Goal: Transaction & Acquisition: Book appointment/travel/reservation

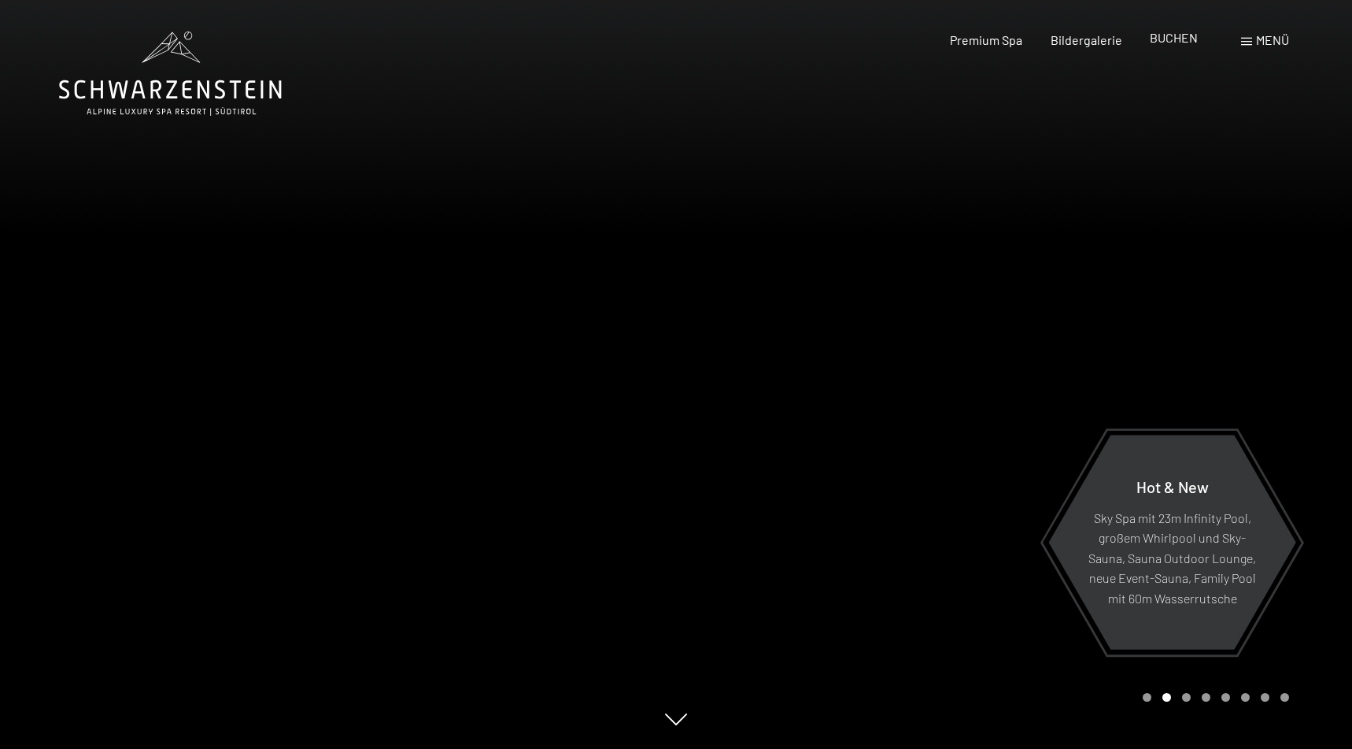
click at [1164, 39] on span "BUCHEN" at bounding box center [1174, 37] width 48 height 15
click at [1256, 39] on span "Menü" at bounding box center [1272, 39] width 33 height 15
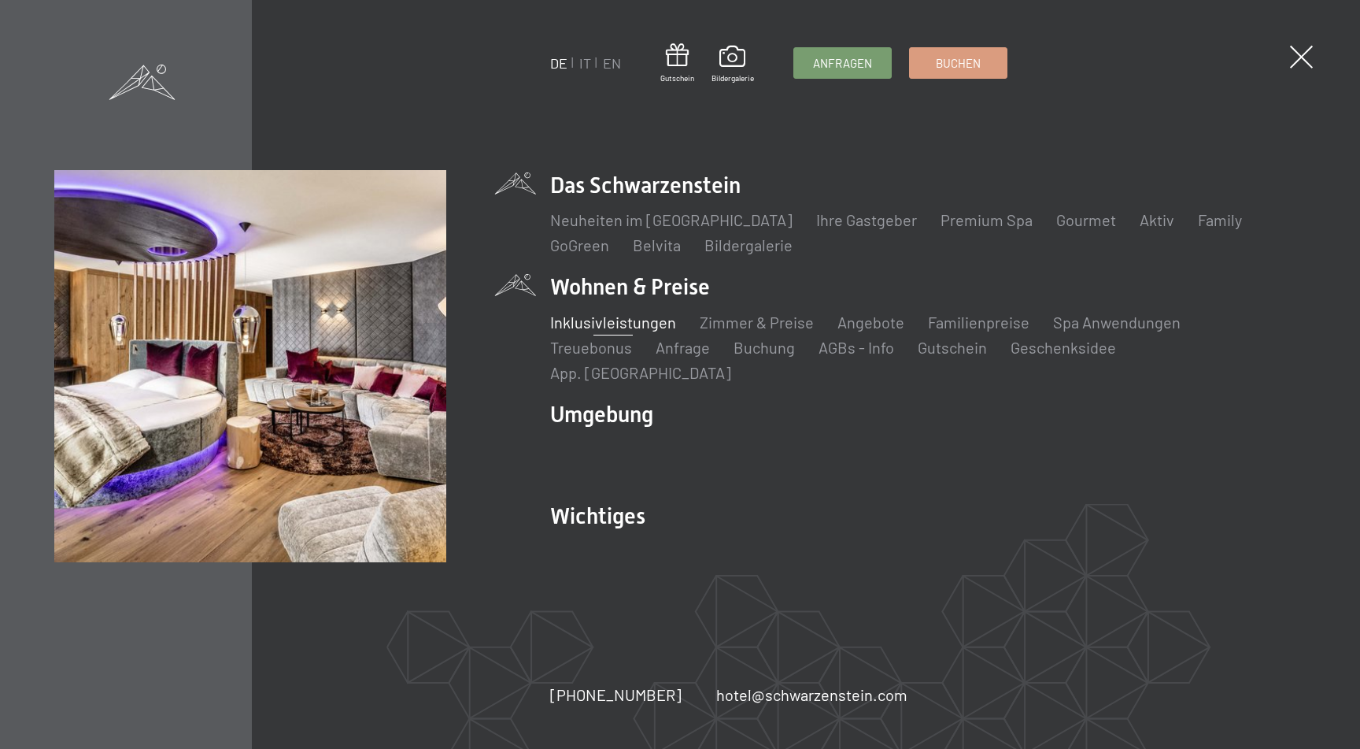
click at [613, 331] on link "Inklusivleistungen" at bounding box center [613, 321] width 126 height 19
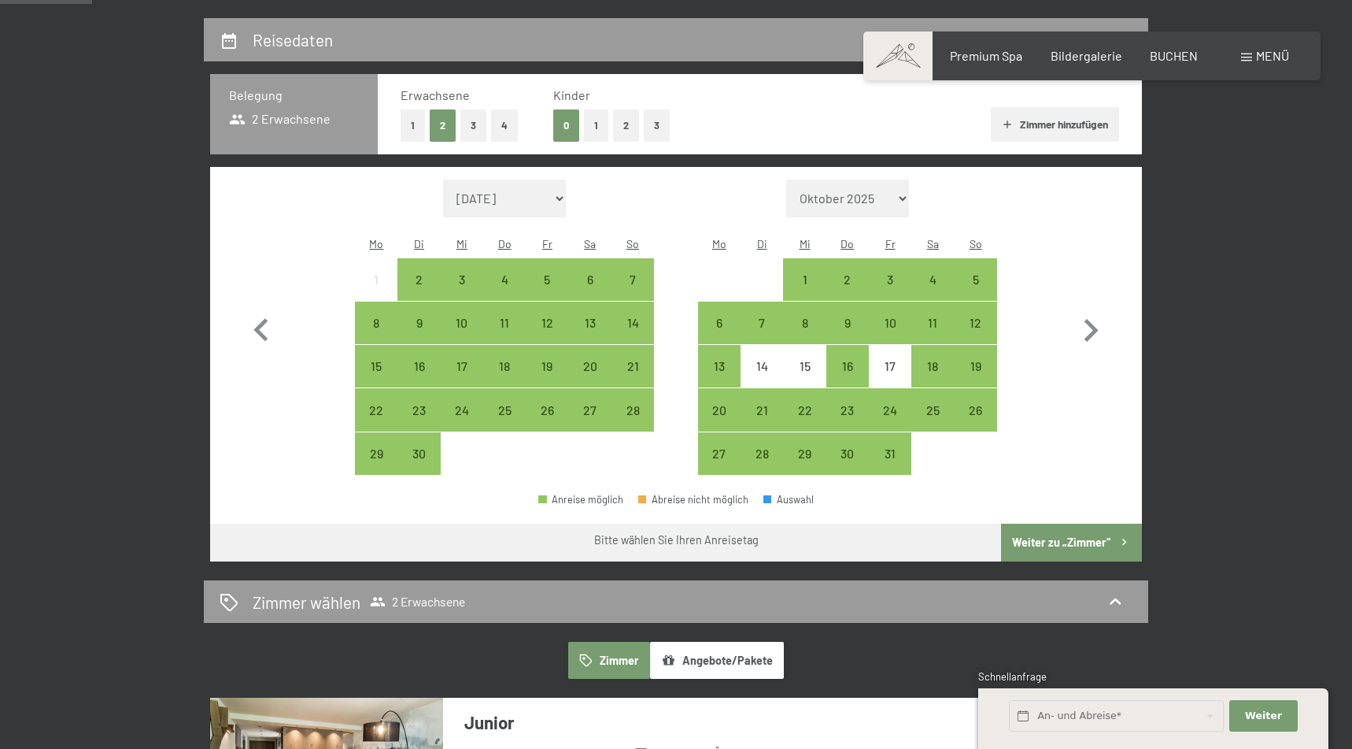
scroll to position [358, 0]
click at [630, 126] on button "2" at bounding box center [626, 125] width 26 height 32
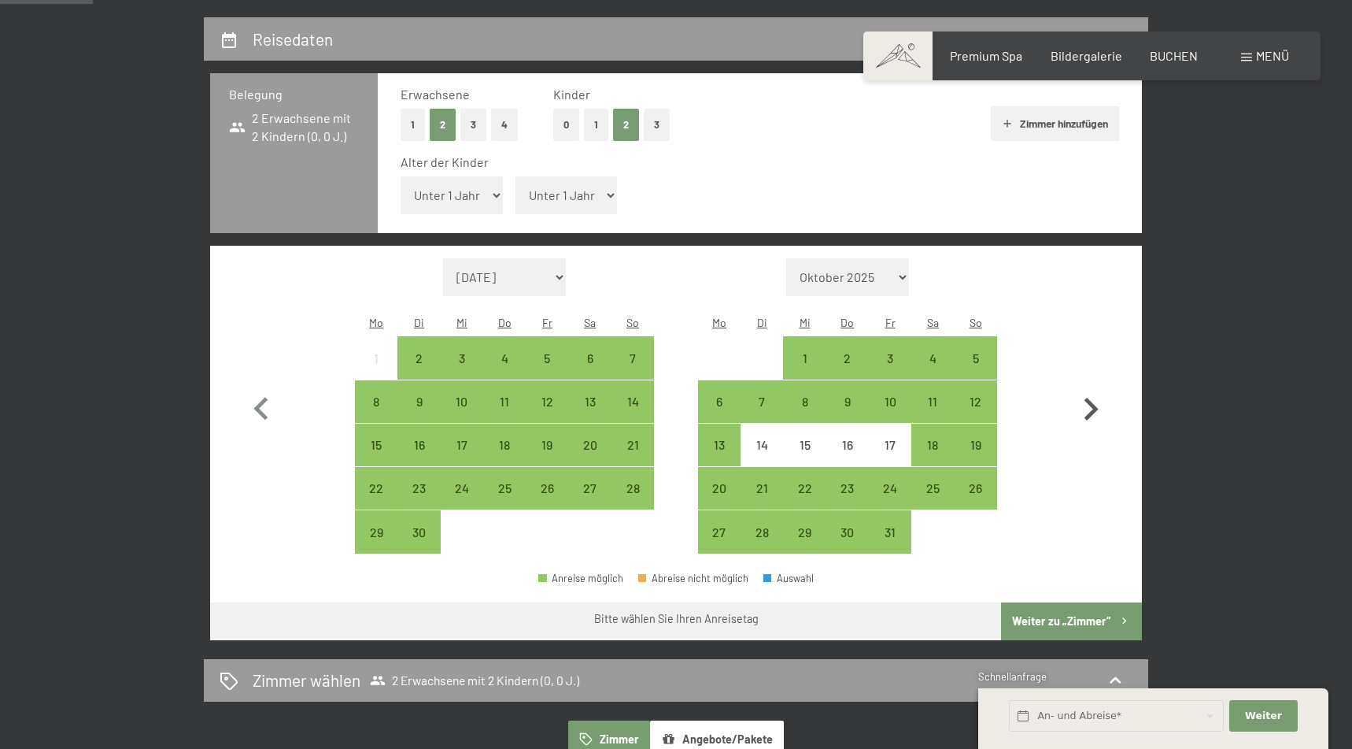
click at [1087, 386] on icon "button" at bounding box center [1091, 409] width 46 height 46
select select "2025-10-01"
select select "2025-11-01"
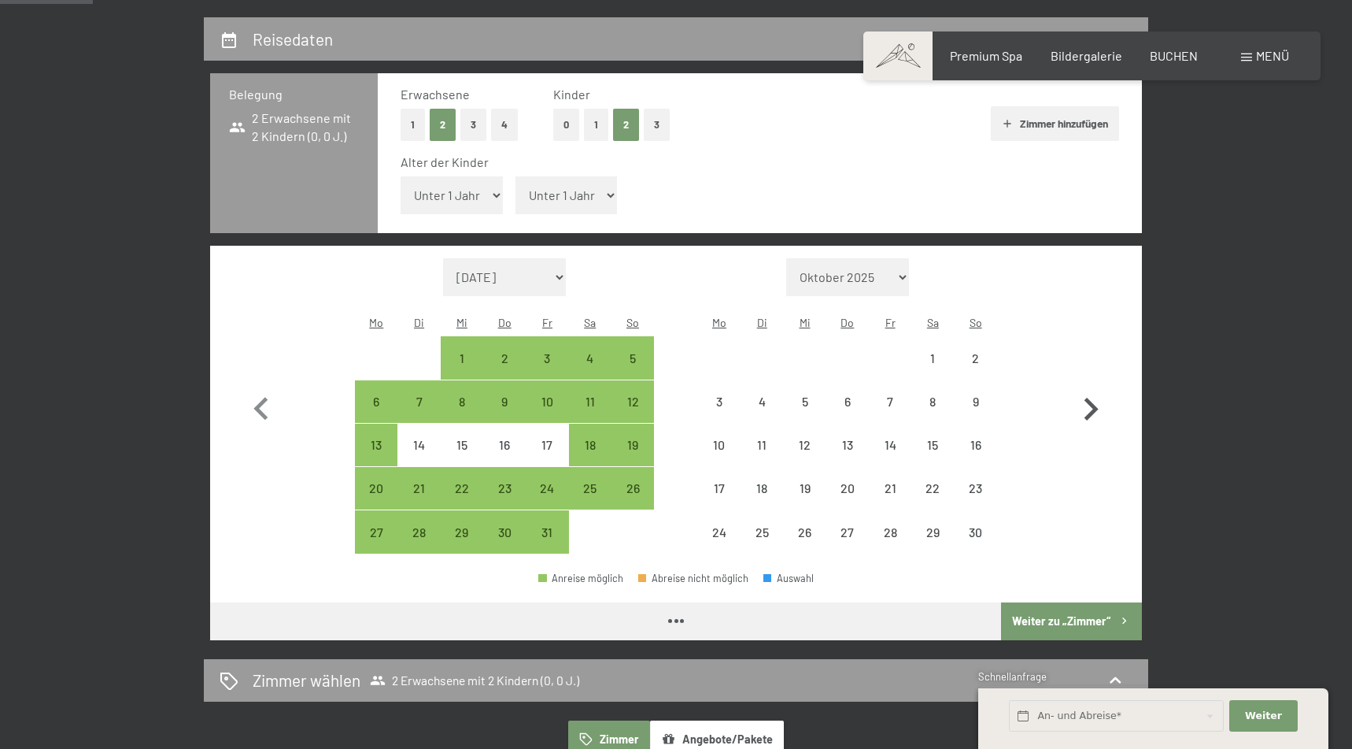
select select "2025-10-01"
select select "2025-11-01"
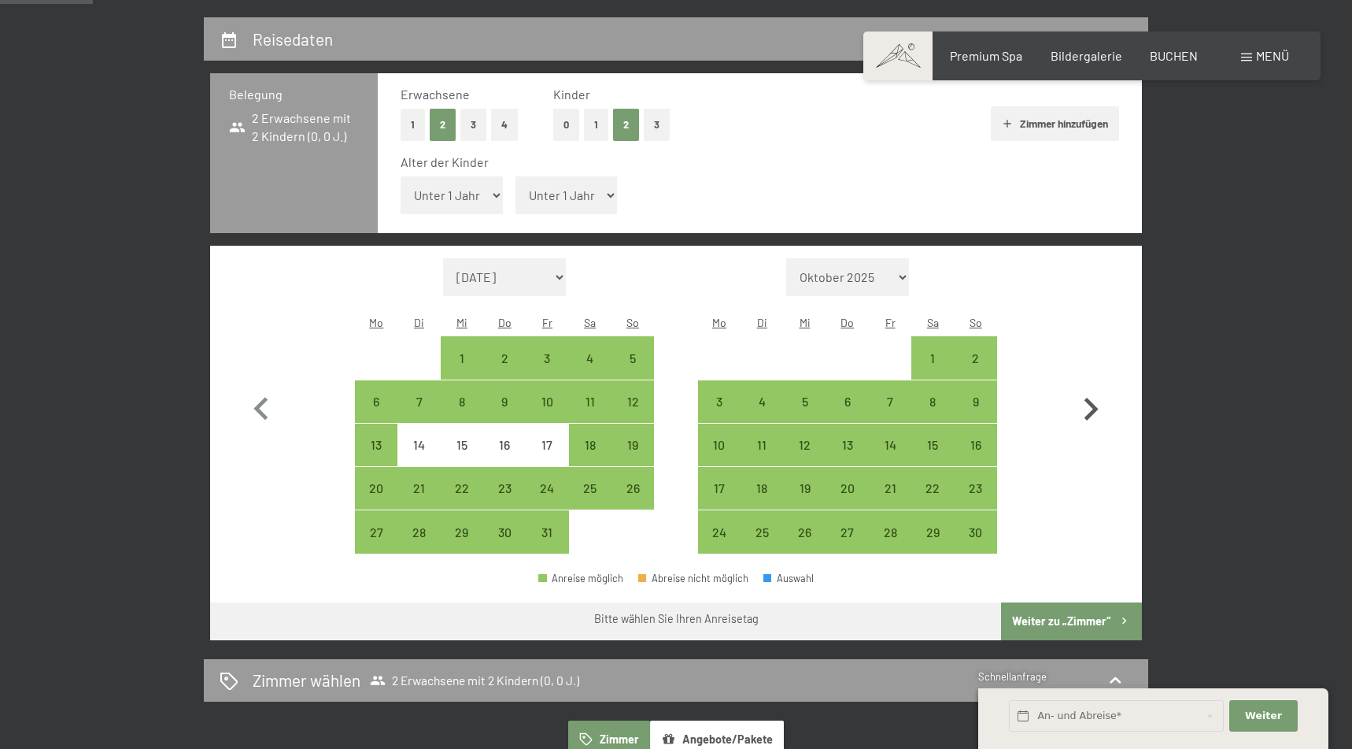
click at [1087, 386] on icon "button" at bounding box center [1091, 409] width 46 height 46
select select "2025-11-01"
select select "2025-12-01"
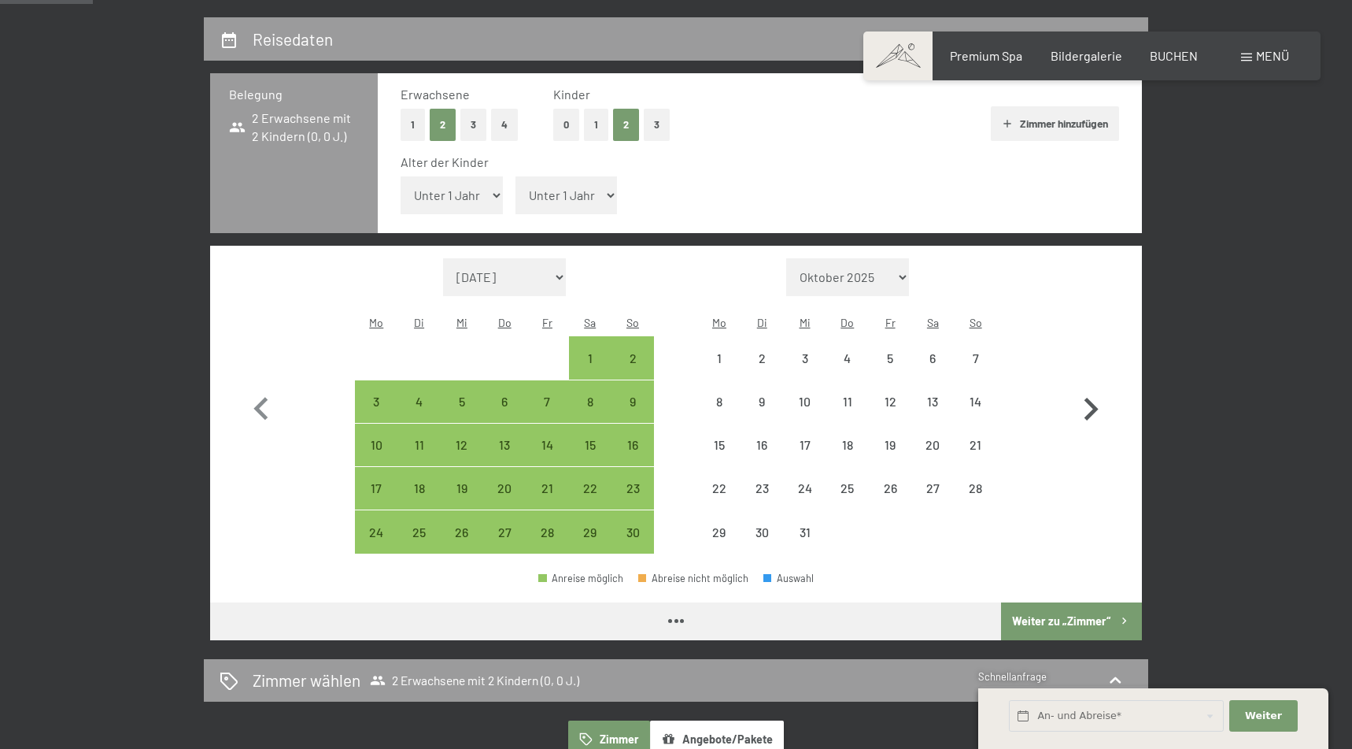
select select "2025-11-01"
select select "2025-12-01"
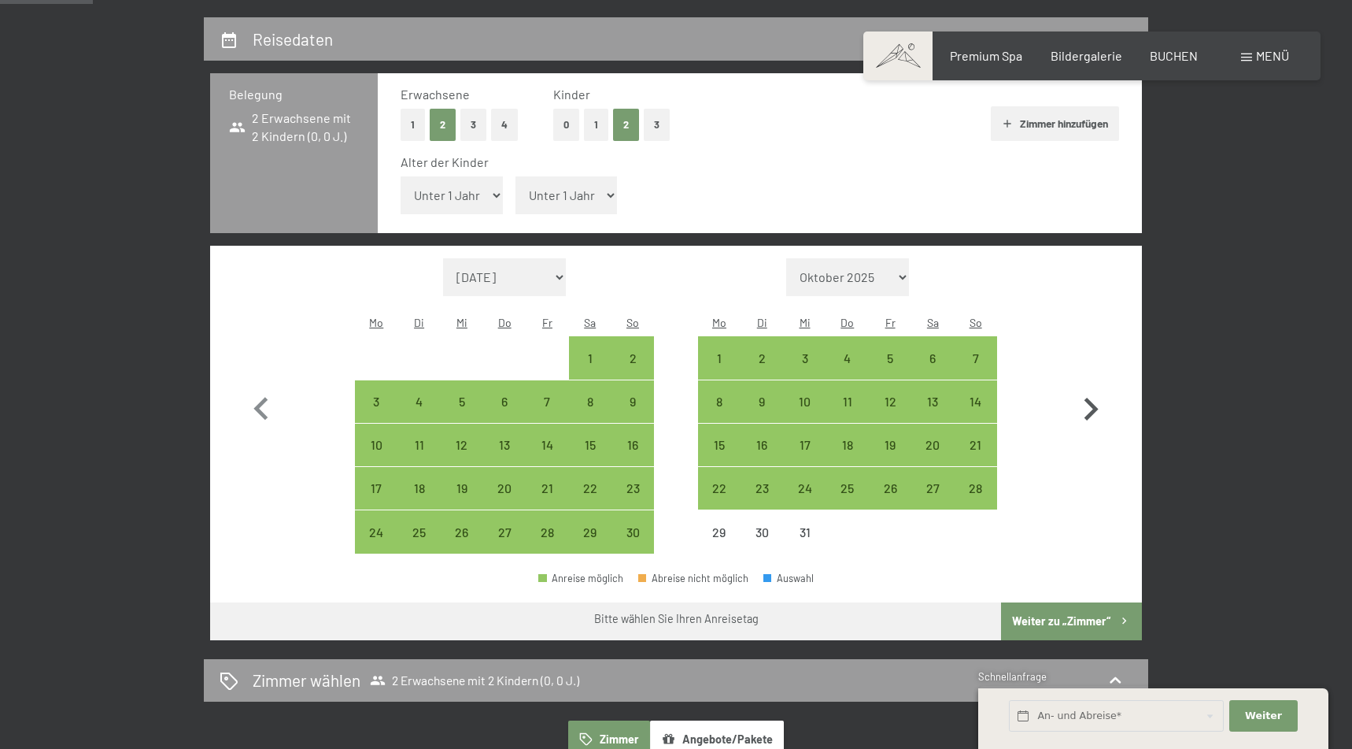
click at [1087, 386] on icon "button" at bounding box center [1091, 409] width 46 height 46
select select "2025-12-01"
select select "2026-01-01"
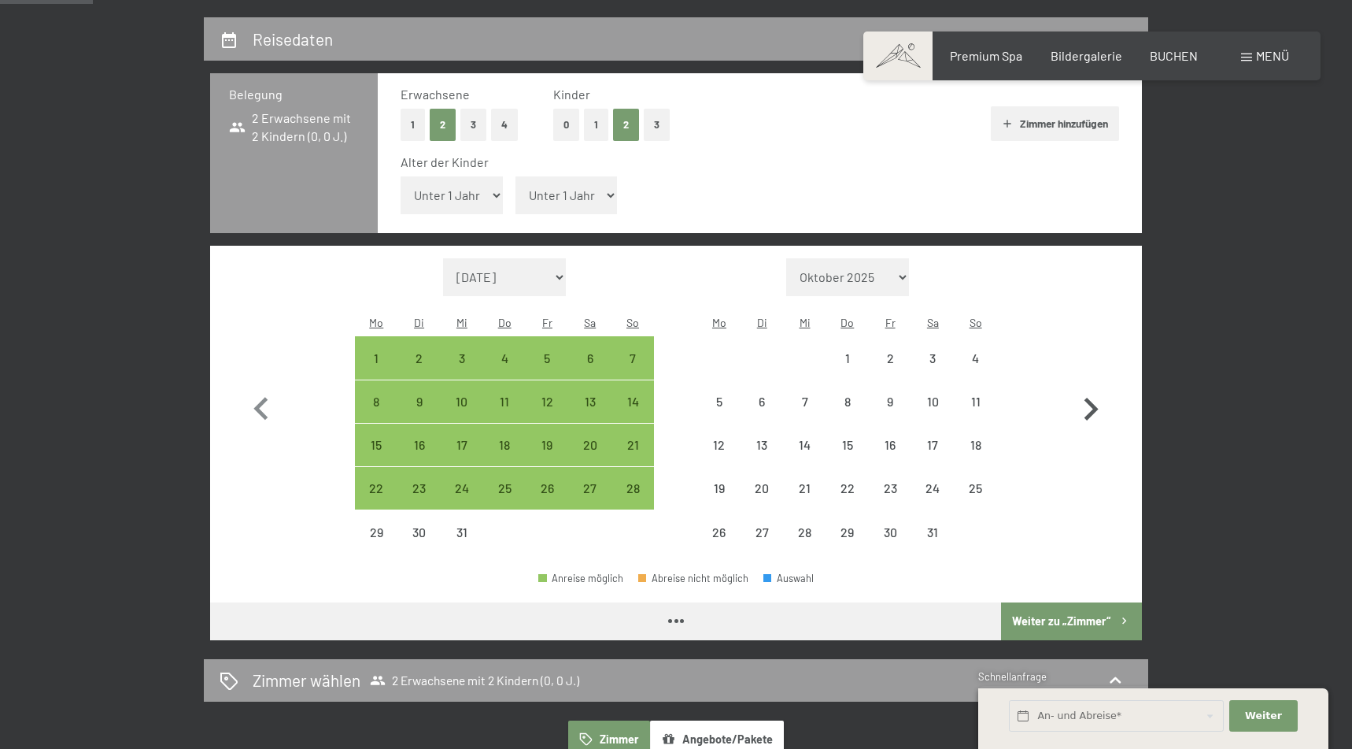
click at [1087, 386] on icon "button" at bounding box center [1091, 409] width 46 height 46
select select "2026-01-01"
select select "2026-02-01"
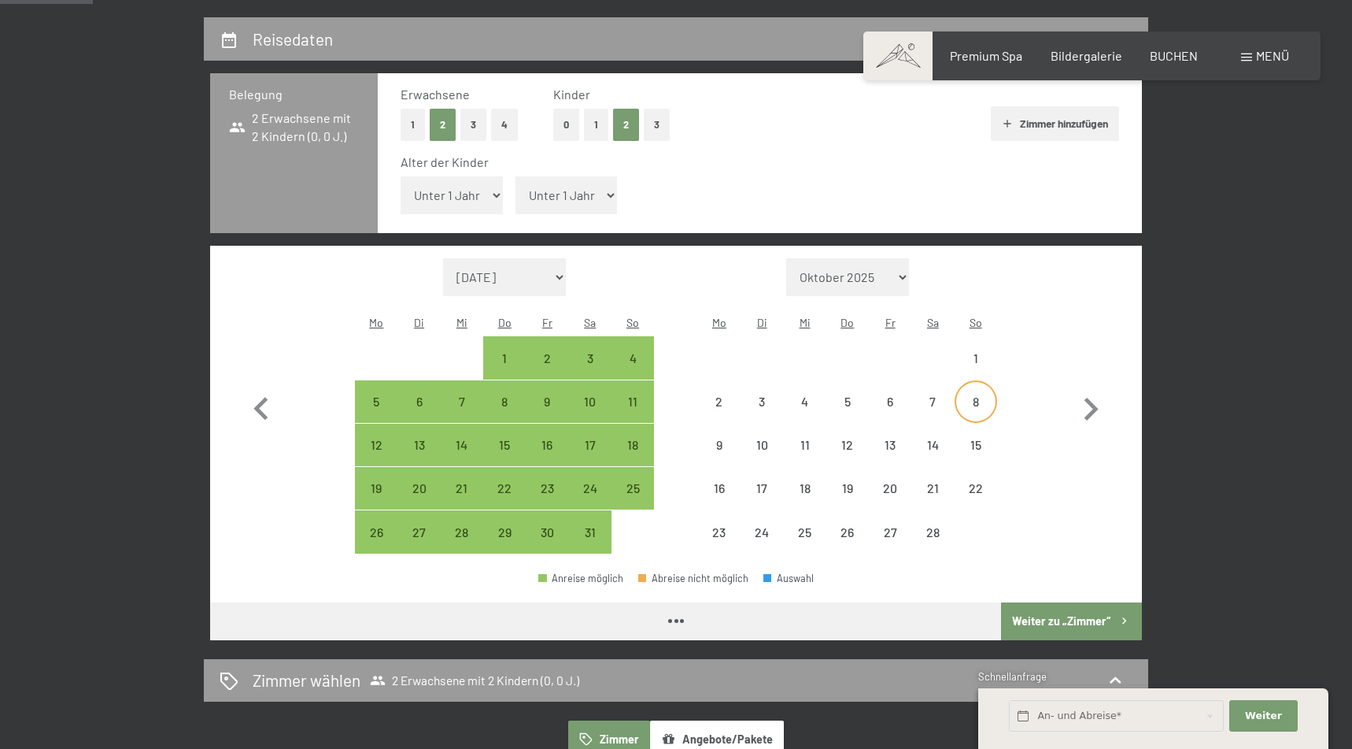
select select "2026-01-01"
select select "2026-02-01"
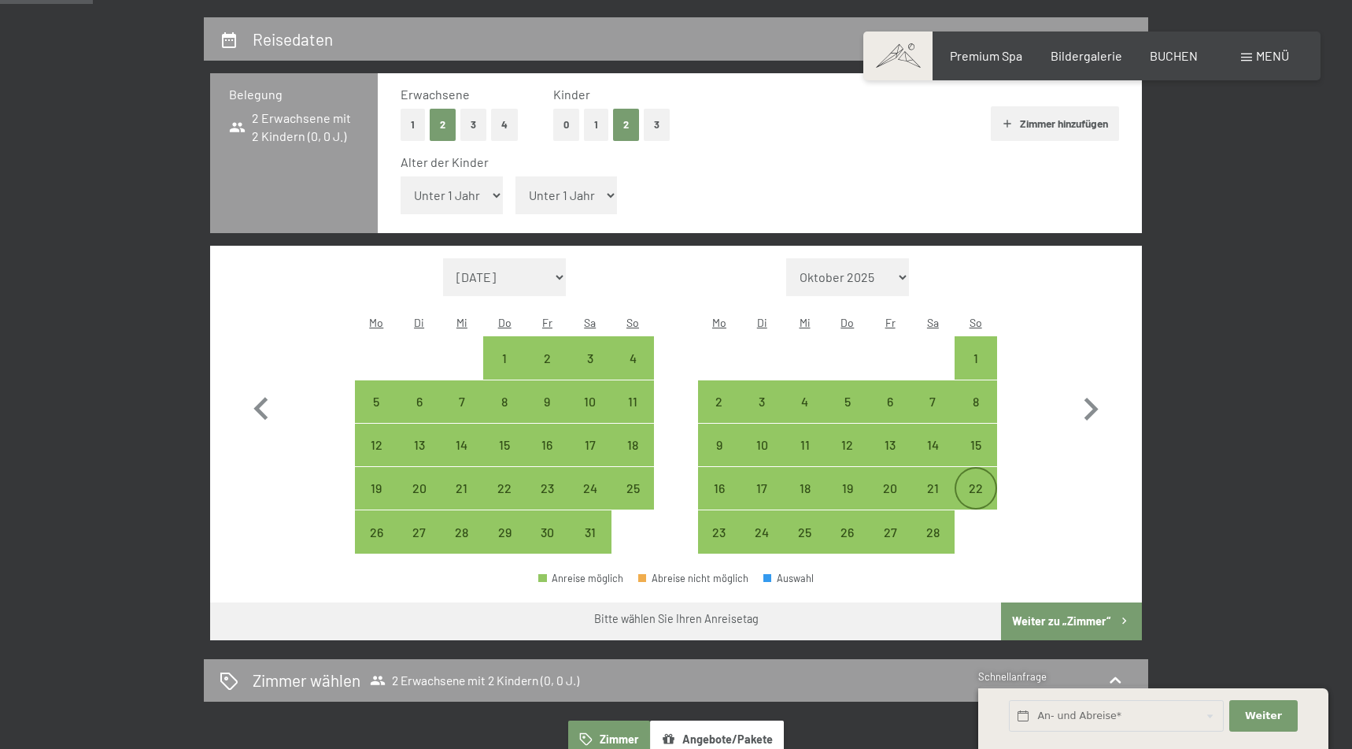
drag, startPoint x: 975, startPoint y: 395, endPoint x: 974, endPoint y: 446, distance: 50.4
click at [976, 438] on div "15" at bounding box center [975, 457] width 39 height 39
select select "2026-01-01"
select select "2026-02-01"
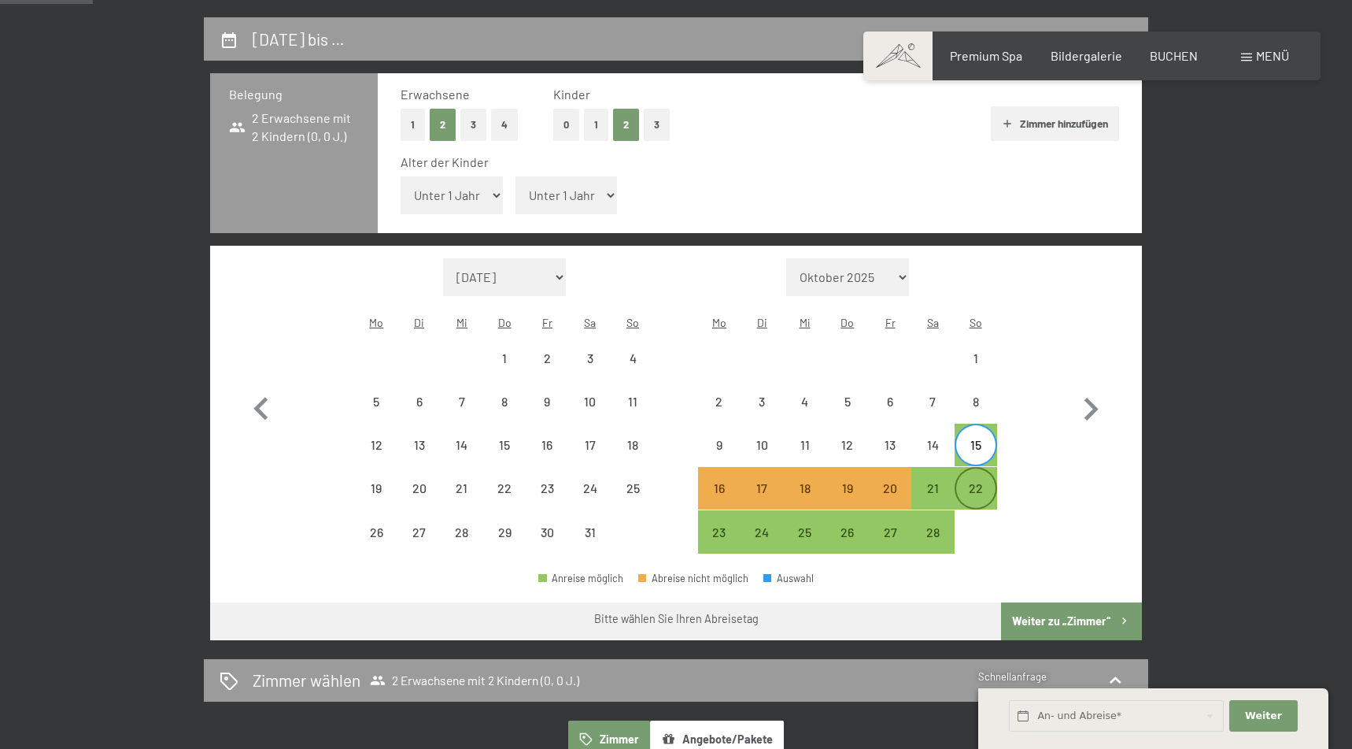
click at [978, 482] on div "22" at bounding box center [975, 501] width 39 height 39
select select "2026-01-01"
select select "2026-02-01"
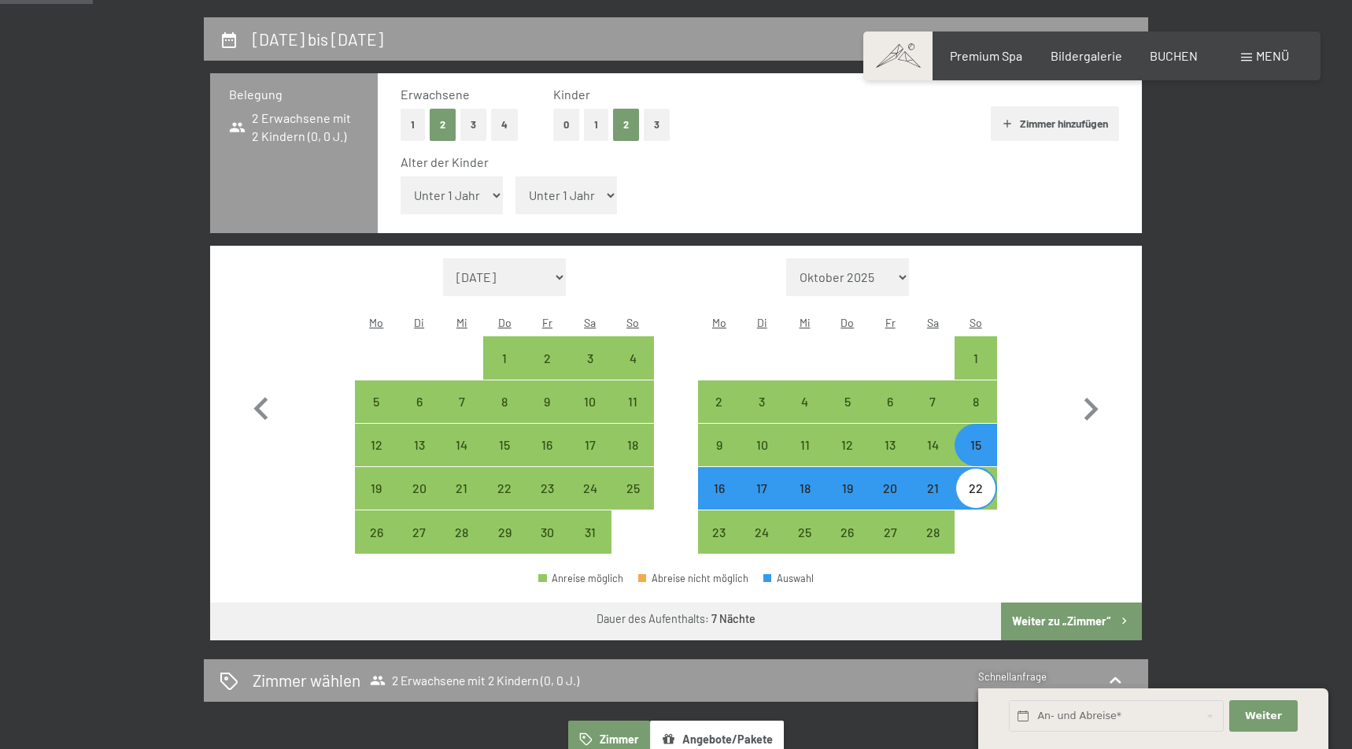
click at [1100, 602] on button "Weiter zu „Zimmer“" at bounding box center [1071, 621] width 141 height 38
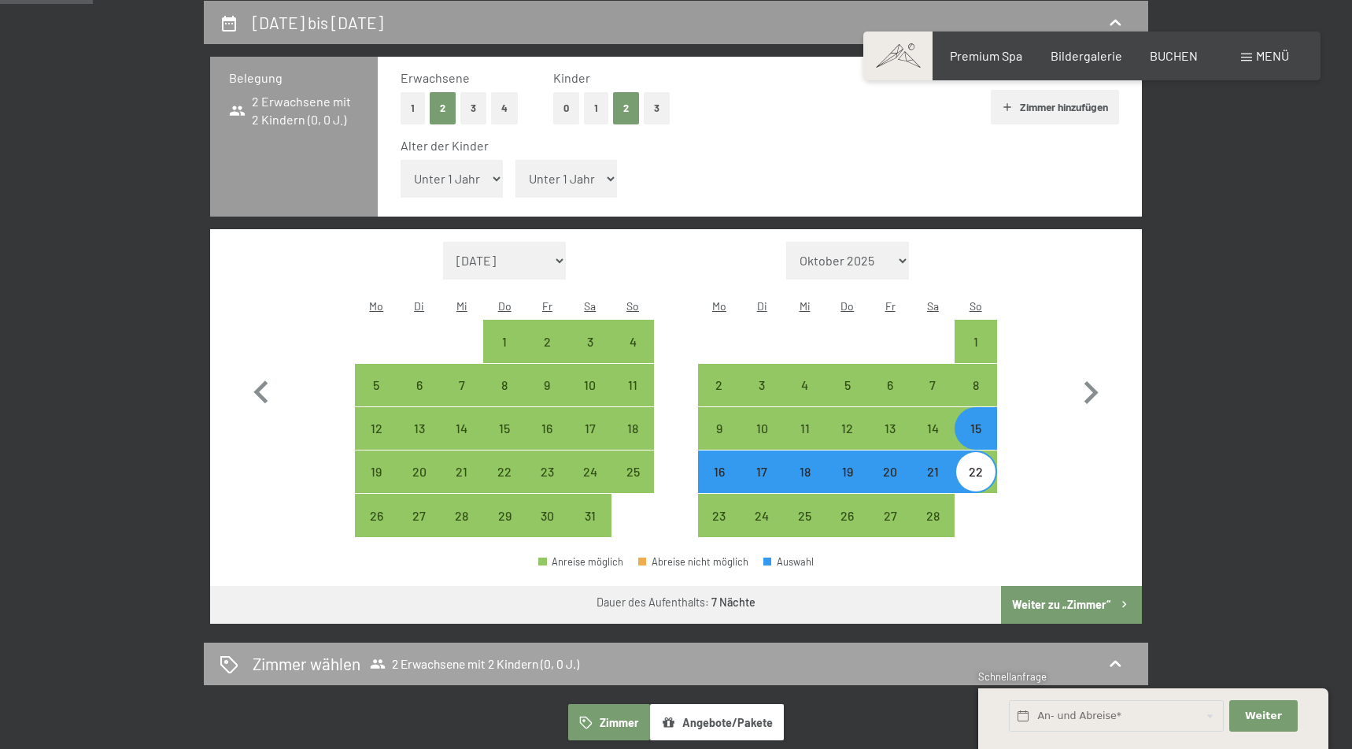
select select "2026-01-01"
select select "2026-02-01"
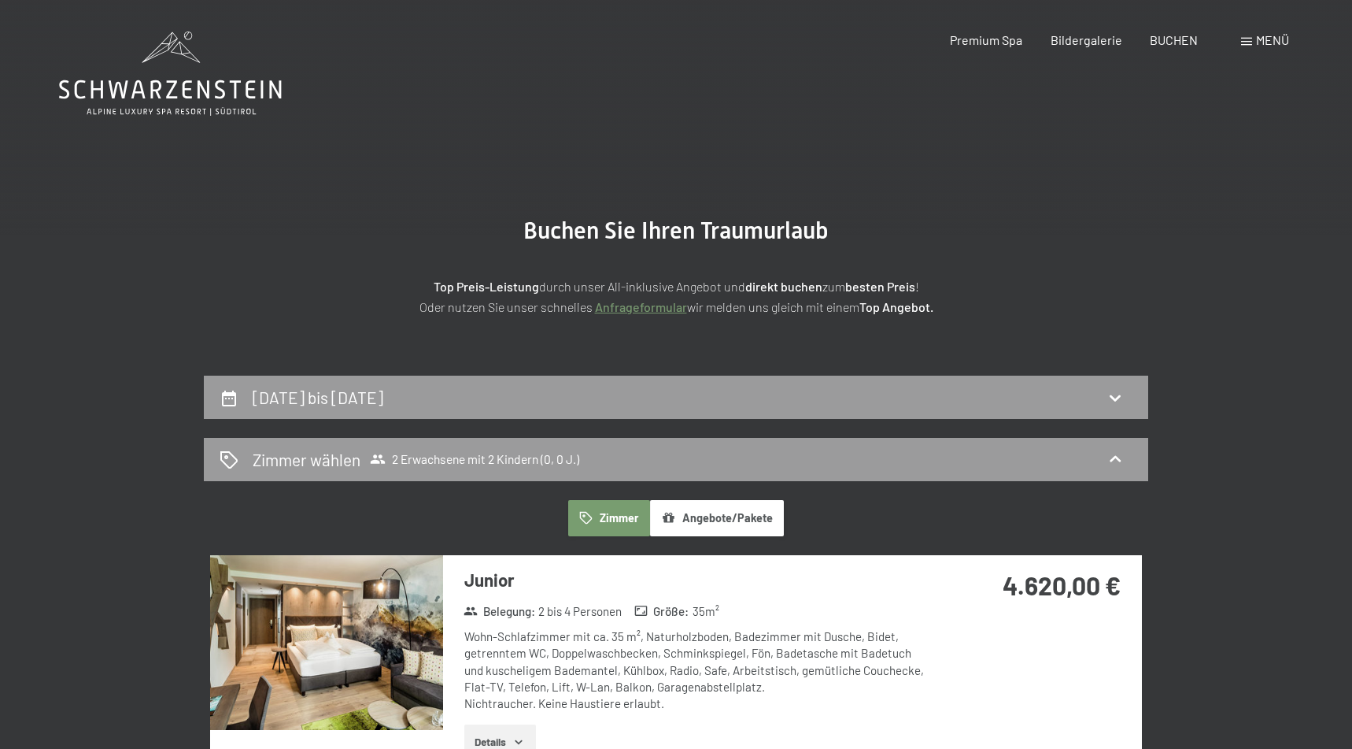
scroll to position [0, 0]
click at [1121, 458] on icon at bounding box center [1115, 458] width 19 height 19
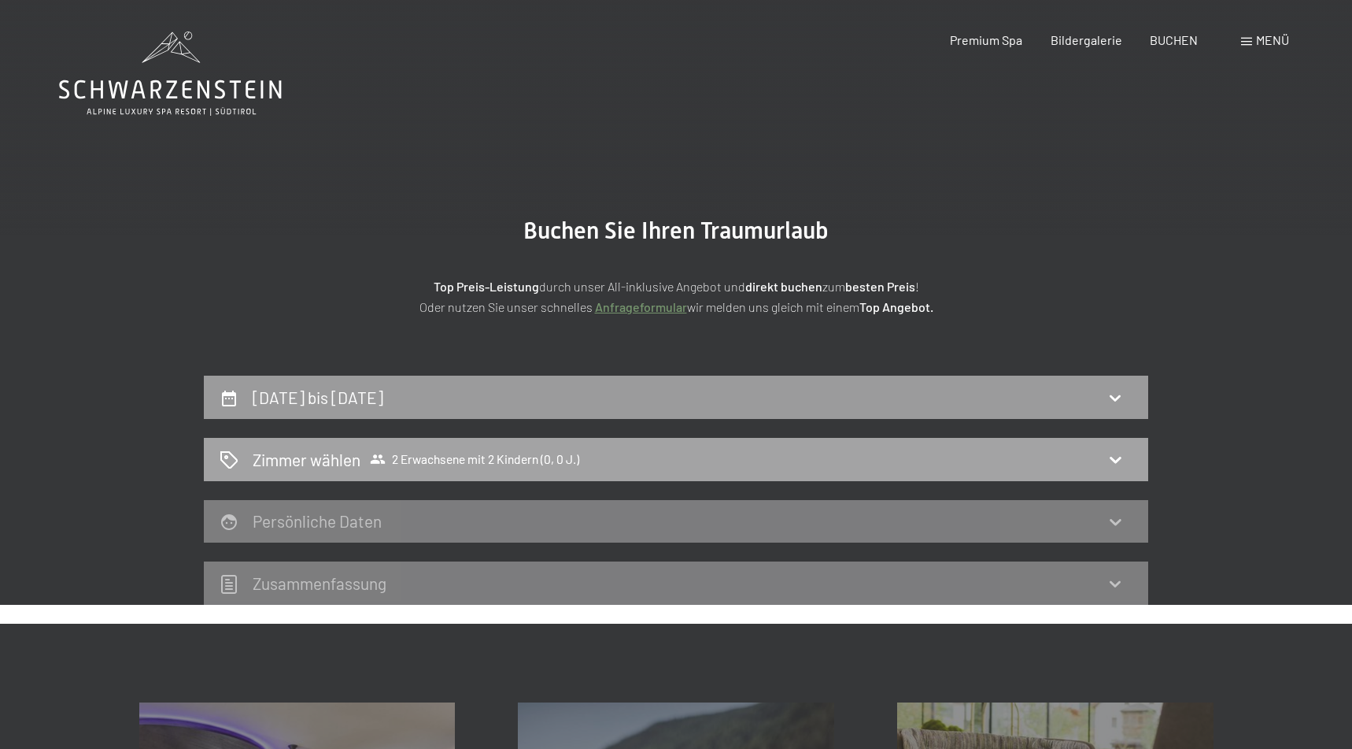
click at [1126, 458] on div "Zimmer wählen 2 Erwachsene mit 2 Kindern (0, 0 J.)" at bounding box center [676, 459] width 913 height 23
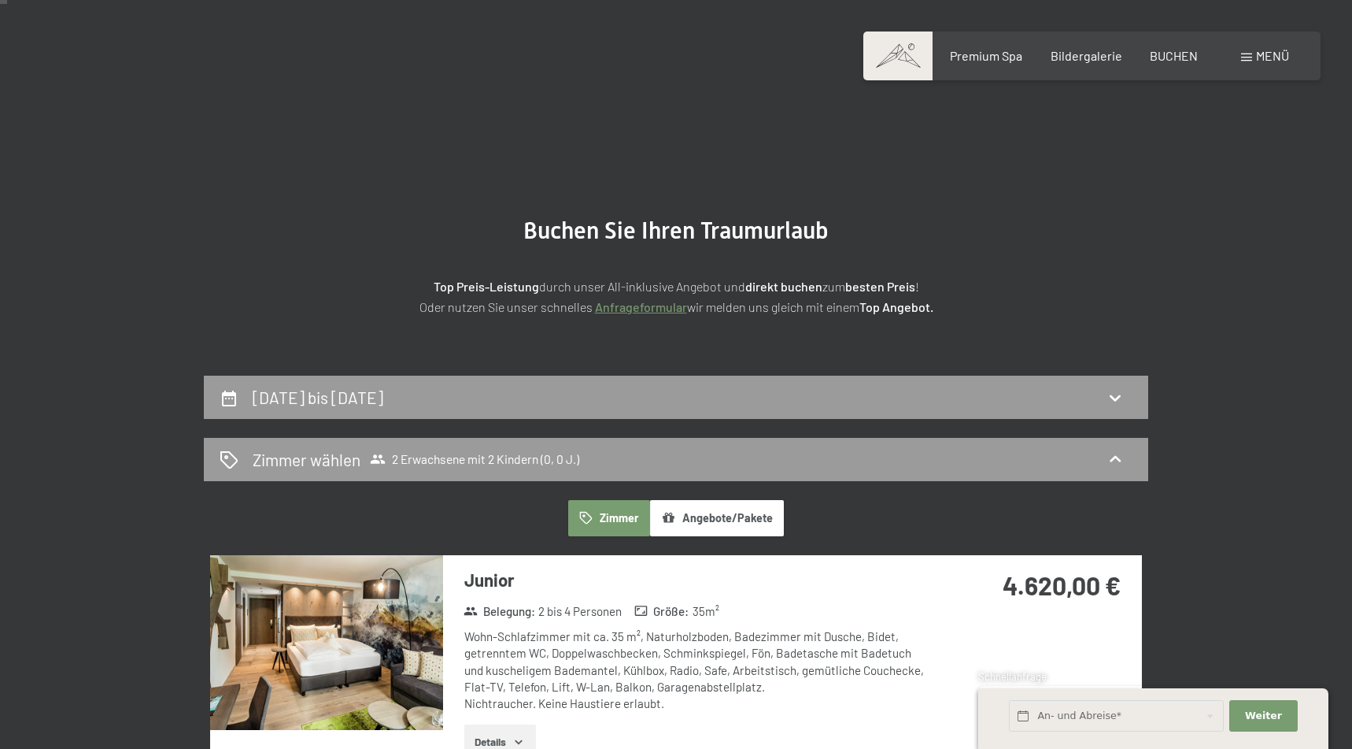
scroll to position [45, 0]
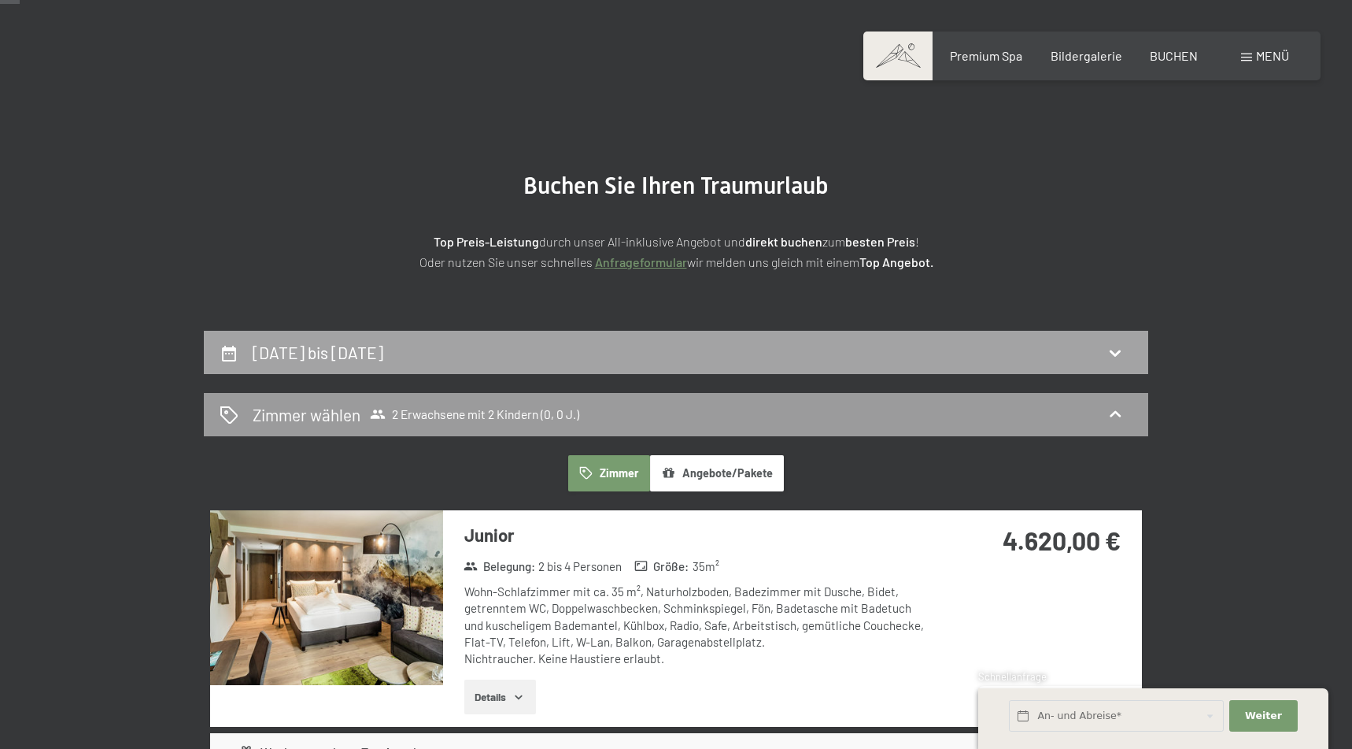
click at [1128, 352] on div "15. Februar bis 22. Februar 2026" at bounding box center [676, 352] width 913 height 23
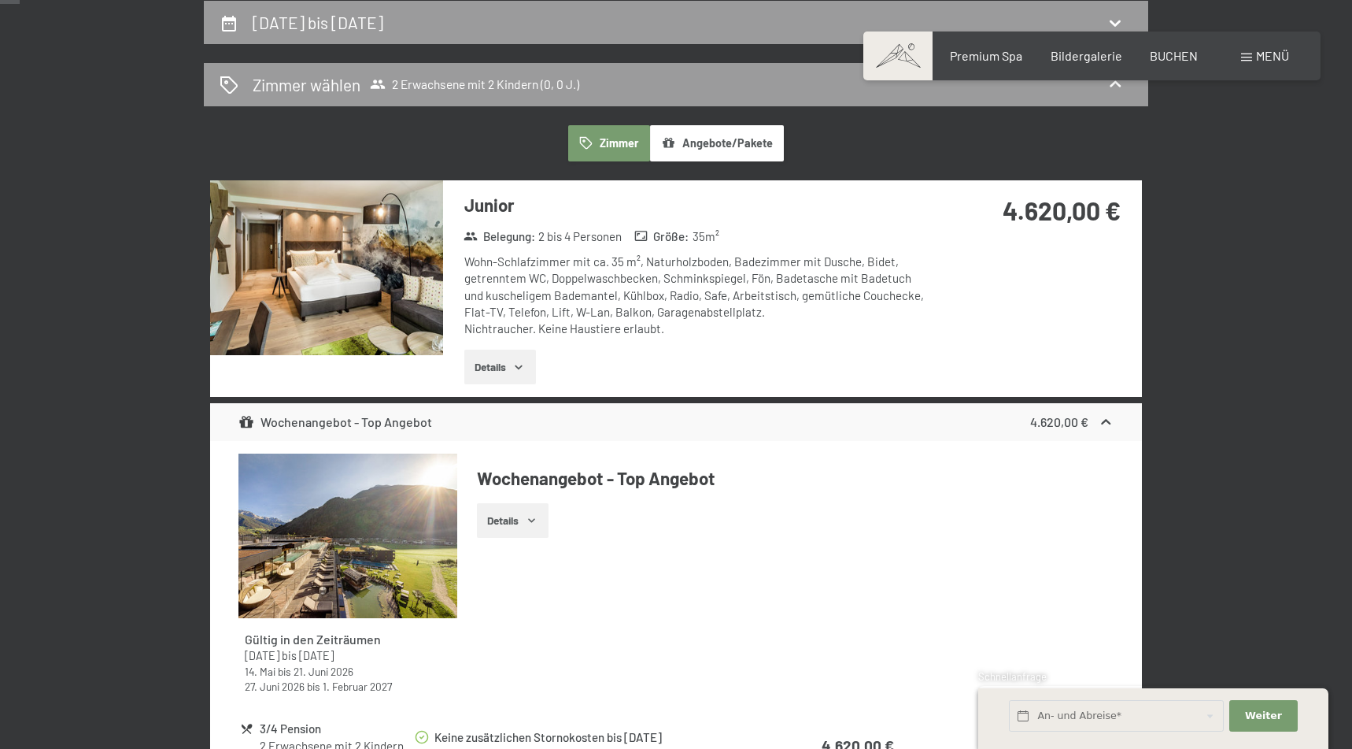
select select "2026-01-01"
select select "2026-02-01"
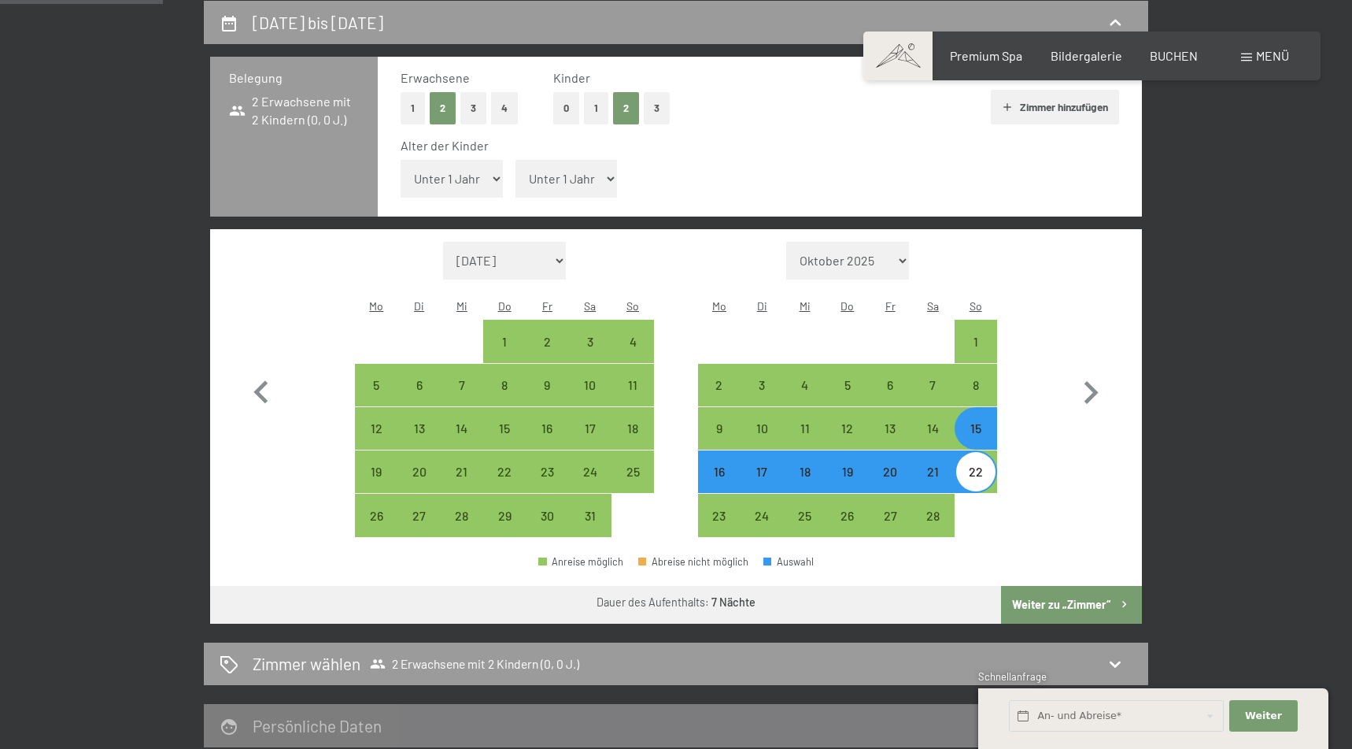
select select "10"
select select "2026-01-01"
select select "2026-02-01"
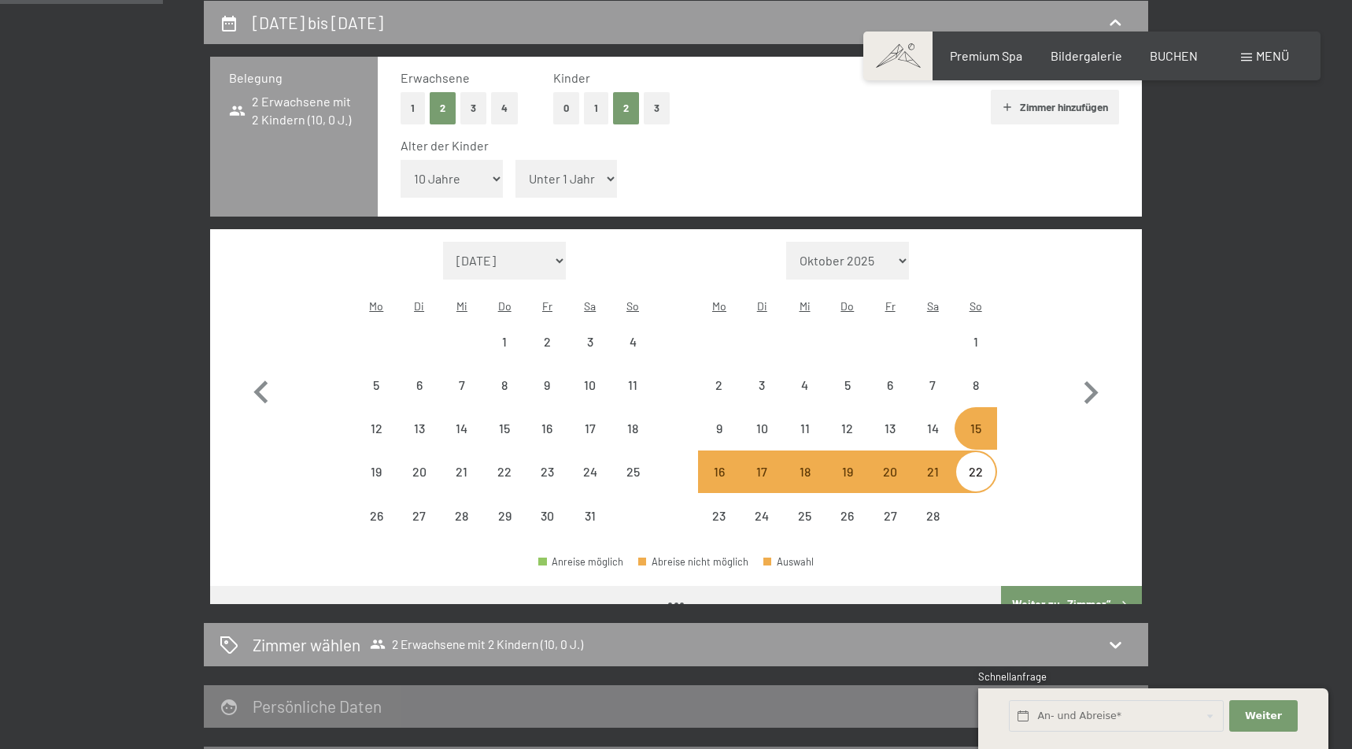
select select "2026-01-01"
select select "2026-02-01"
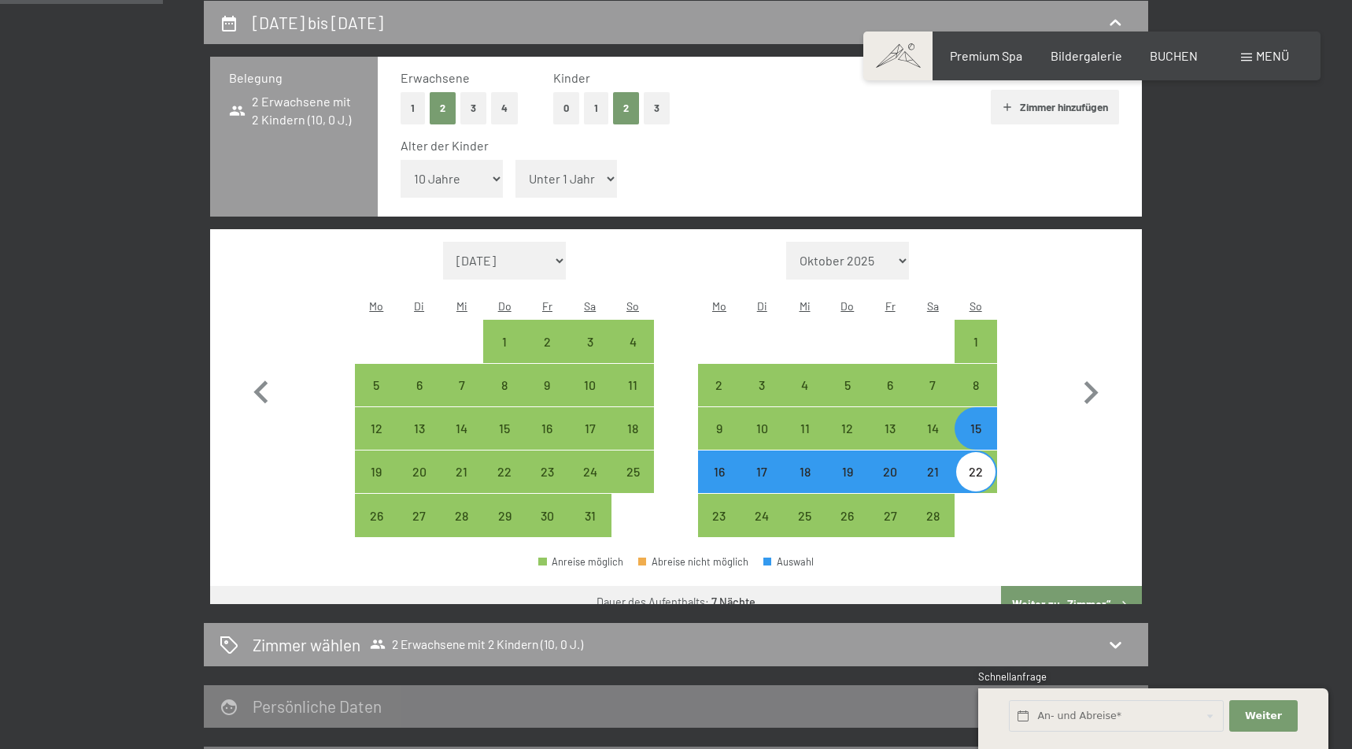
select select "14"
select select "2026-01-01"
select select "2026-02-01"
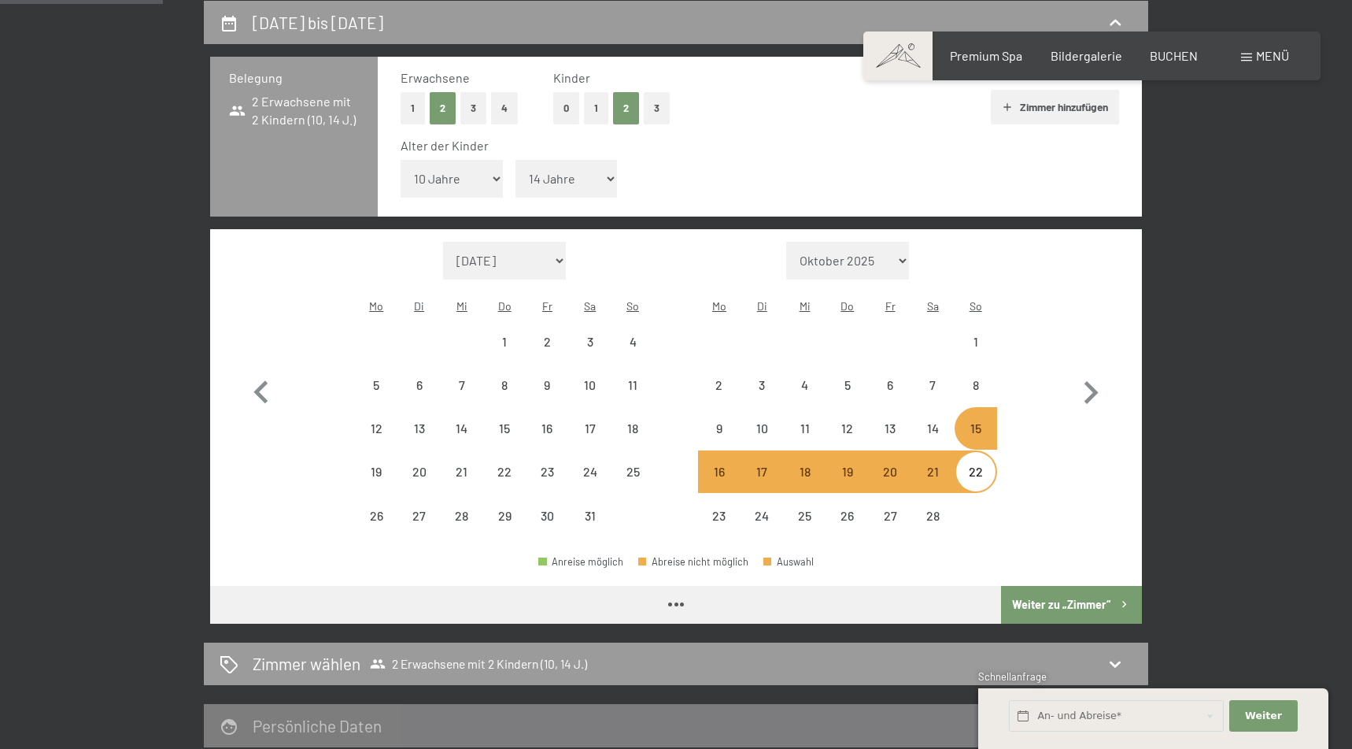
select select "2026-01-01"
select select "2026-02-01"
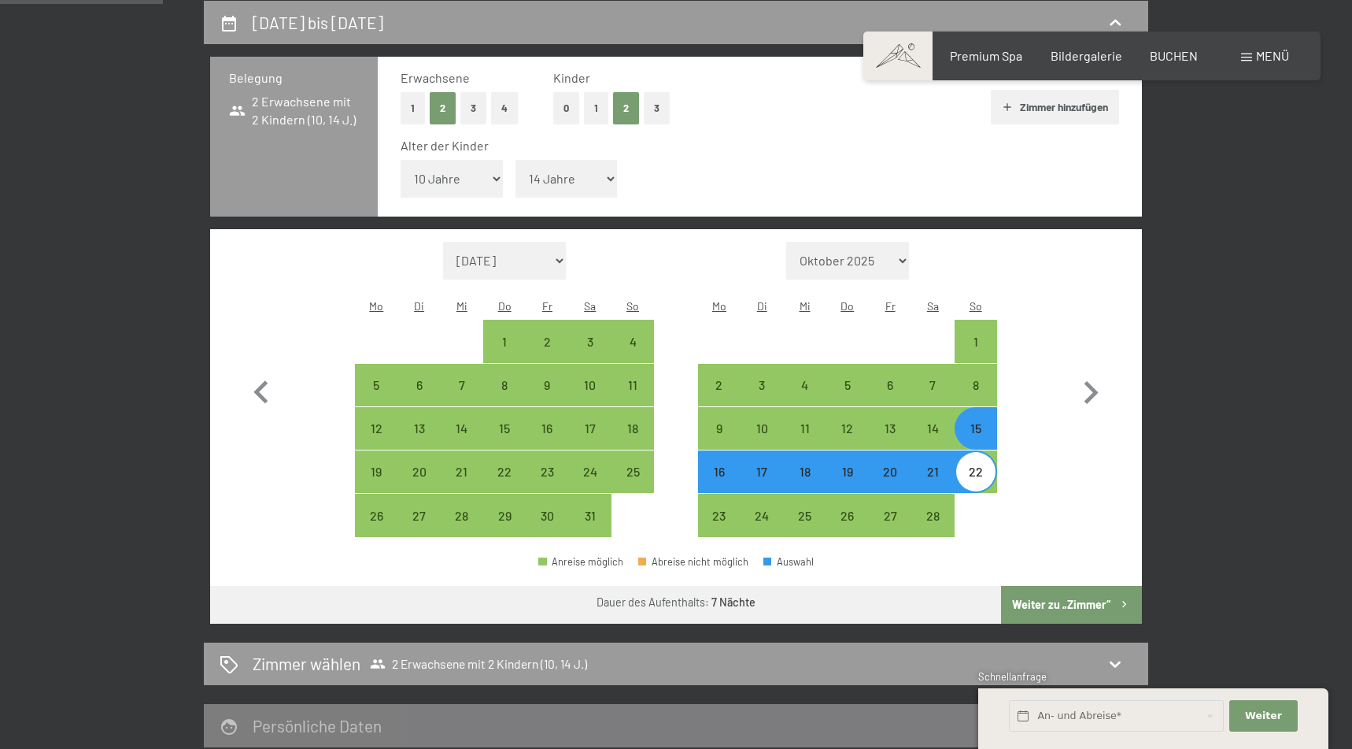
click at [1104, 586] on button "Weiter zu „Zimmer“" at bounding box center [1071, 605] width 141 height 38
select select "2026-01-01"
select select "2026-02-01"
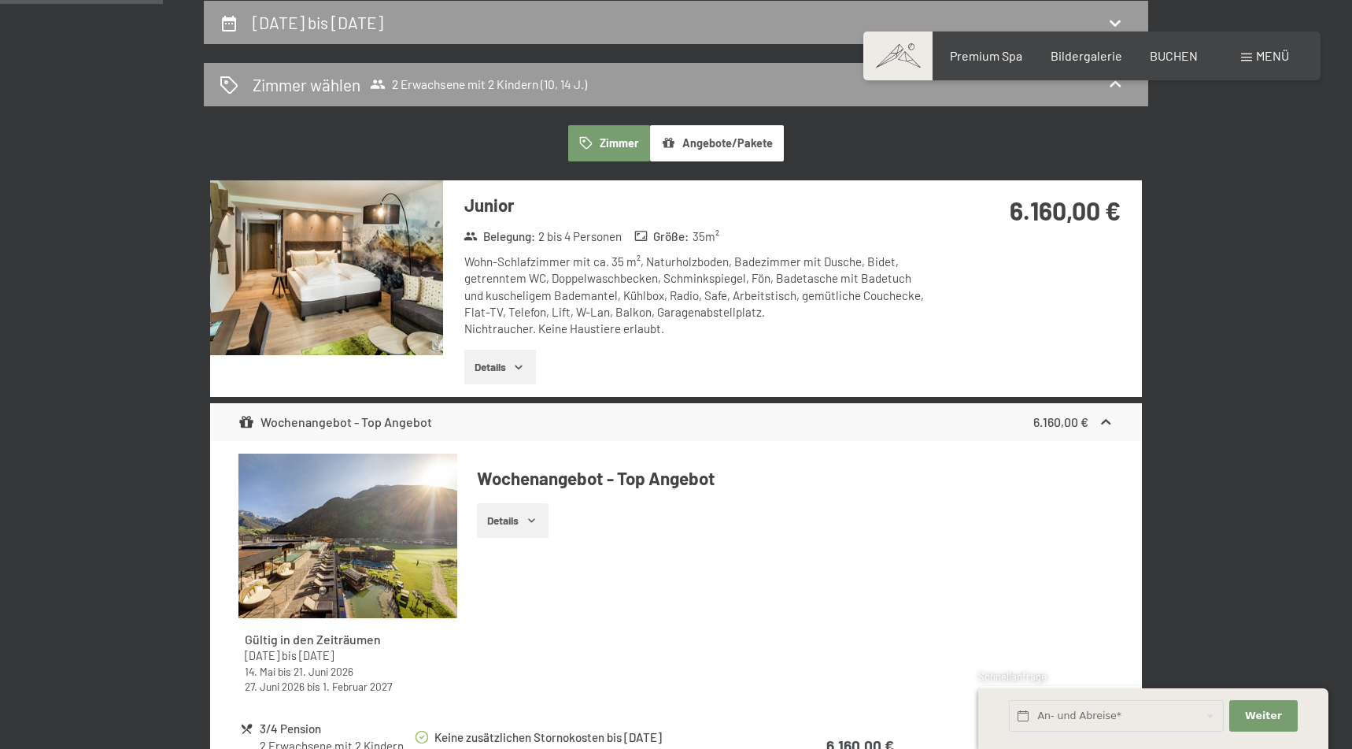
click at [507, 364] on button "Details" at bounding box center [500, 366] width 72 height 35
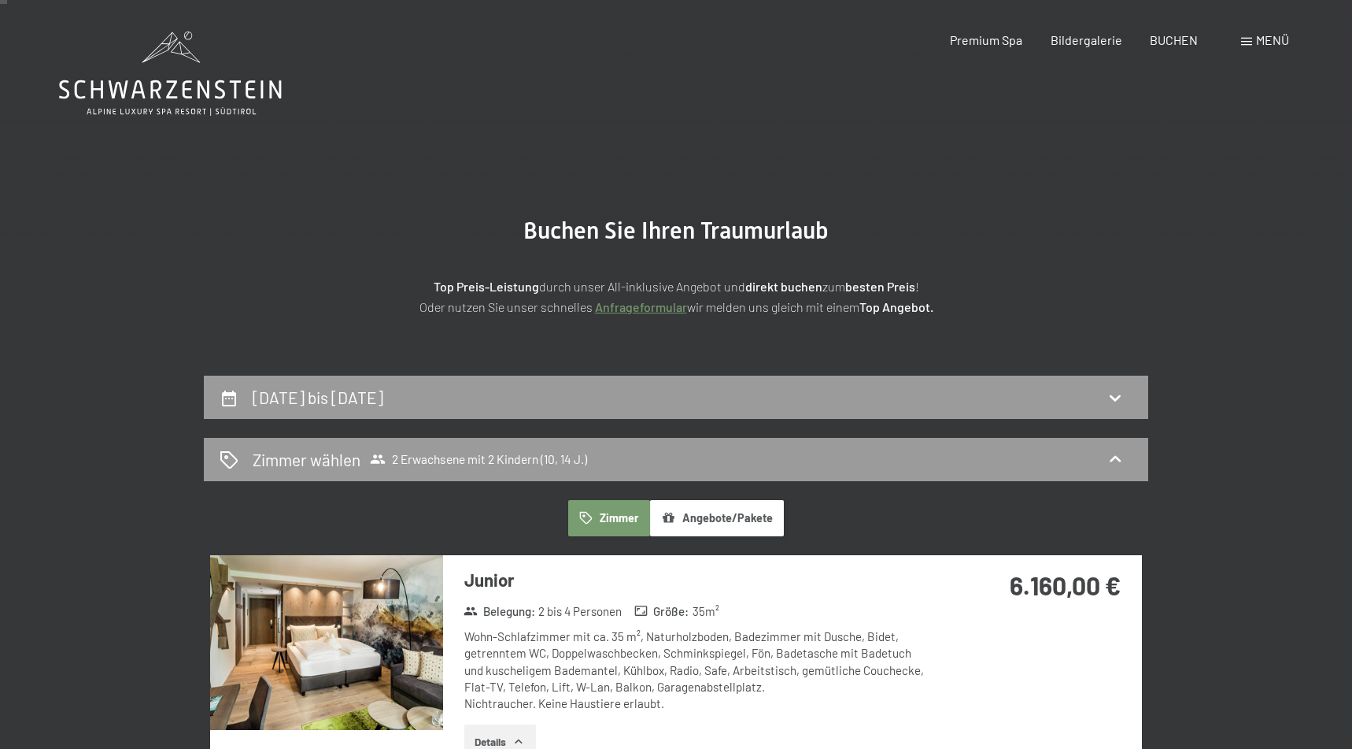
scroll to position [0, 0]
click at [729, 512] on button "Angebote/Pakete" at bounding box center [717, 518] width 134 height 36
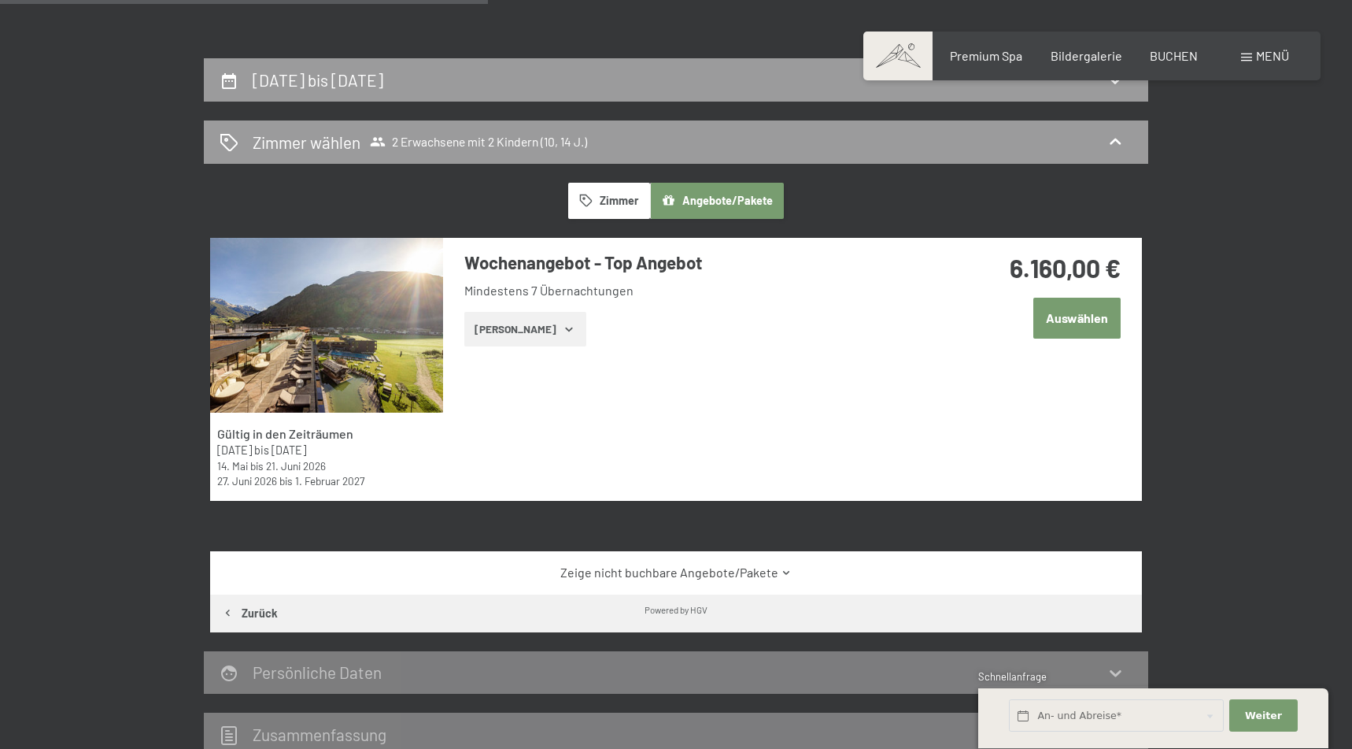
scroll to position [198, 0]
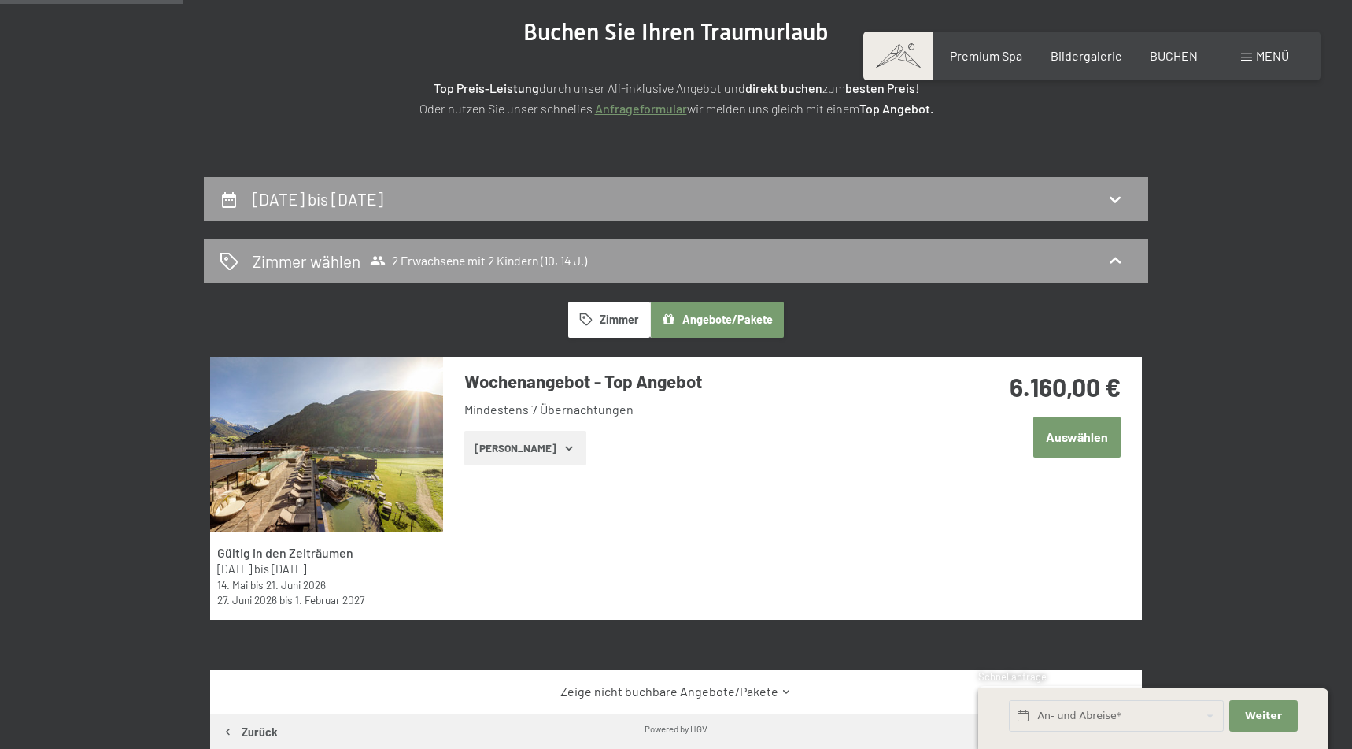
click at [563, 442] on icon "button" at bounding box center [569, 448] width 13 height 13
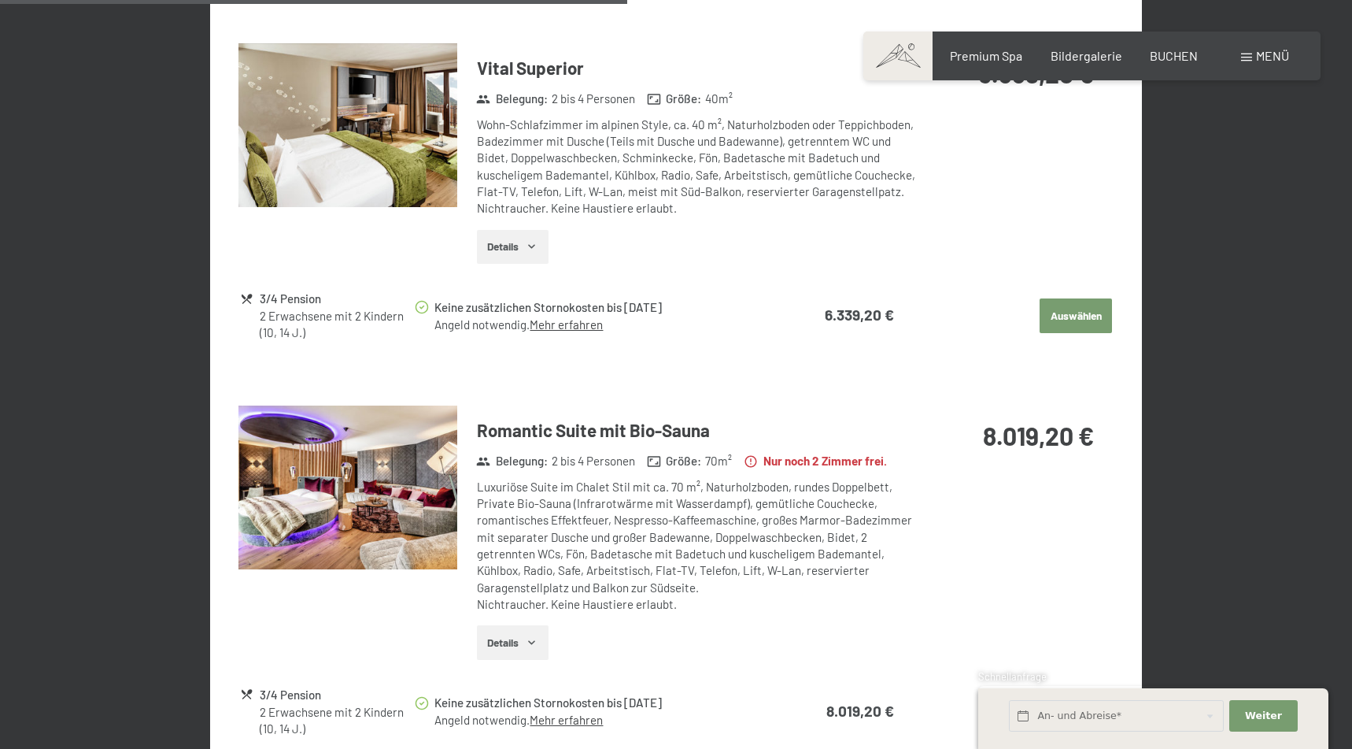
scroll to position [1209, 0]
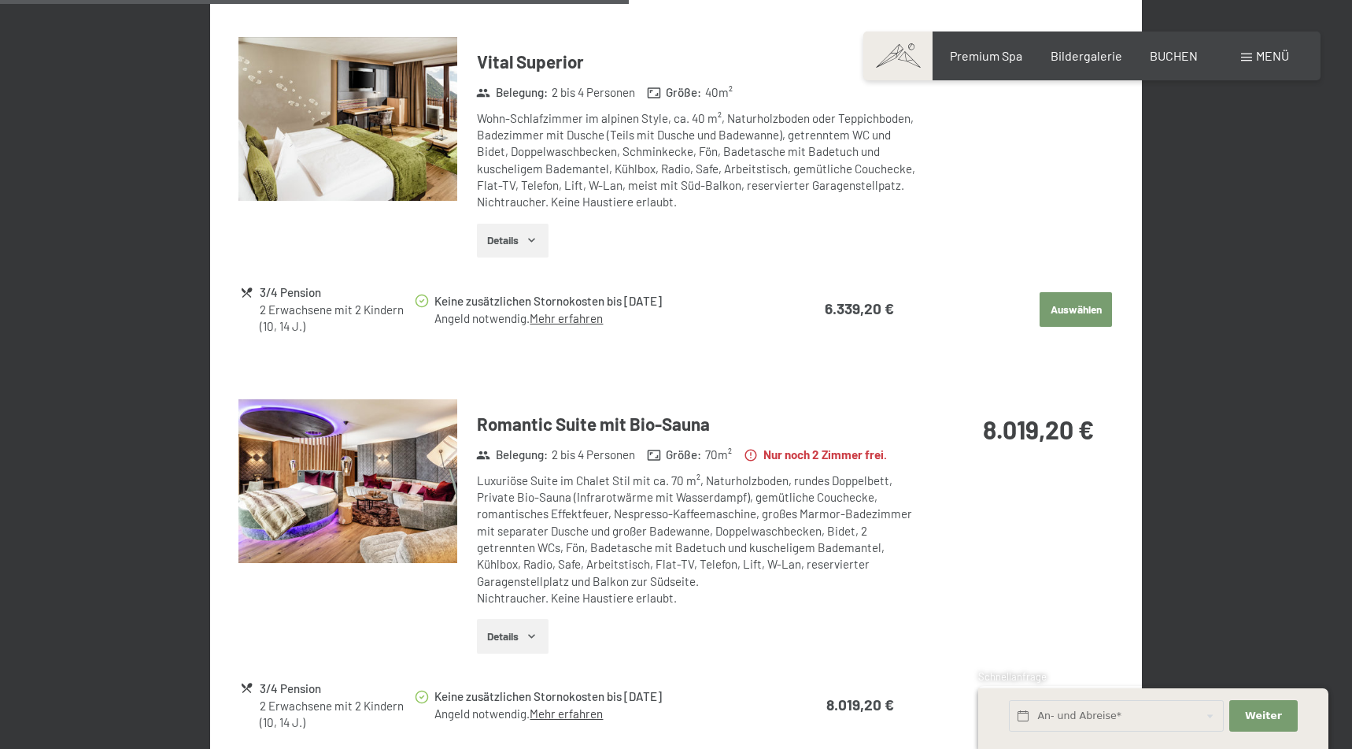
click at [527, 619] on button "Details" at bounding box center [513, 636] width 72 height 35
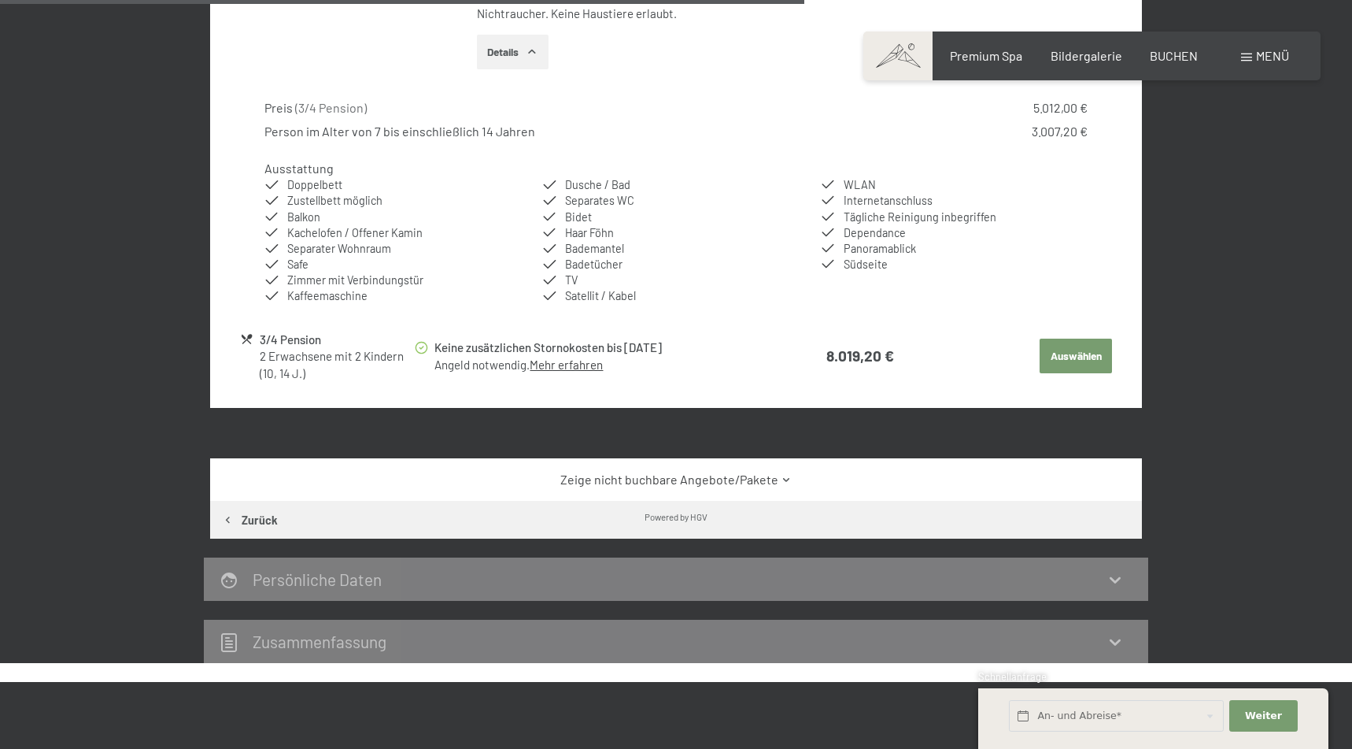
scroll to position [1880, 0]
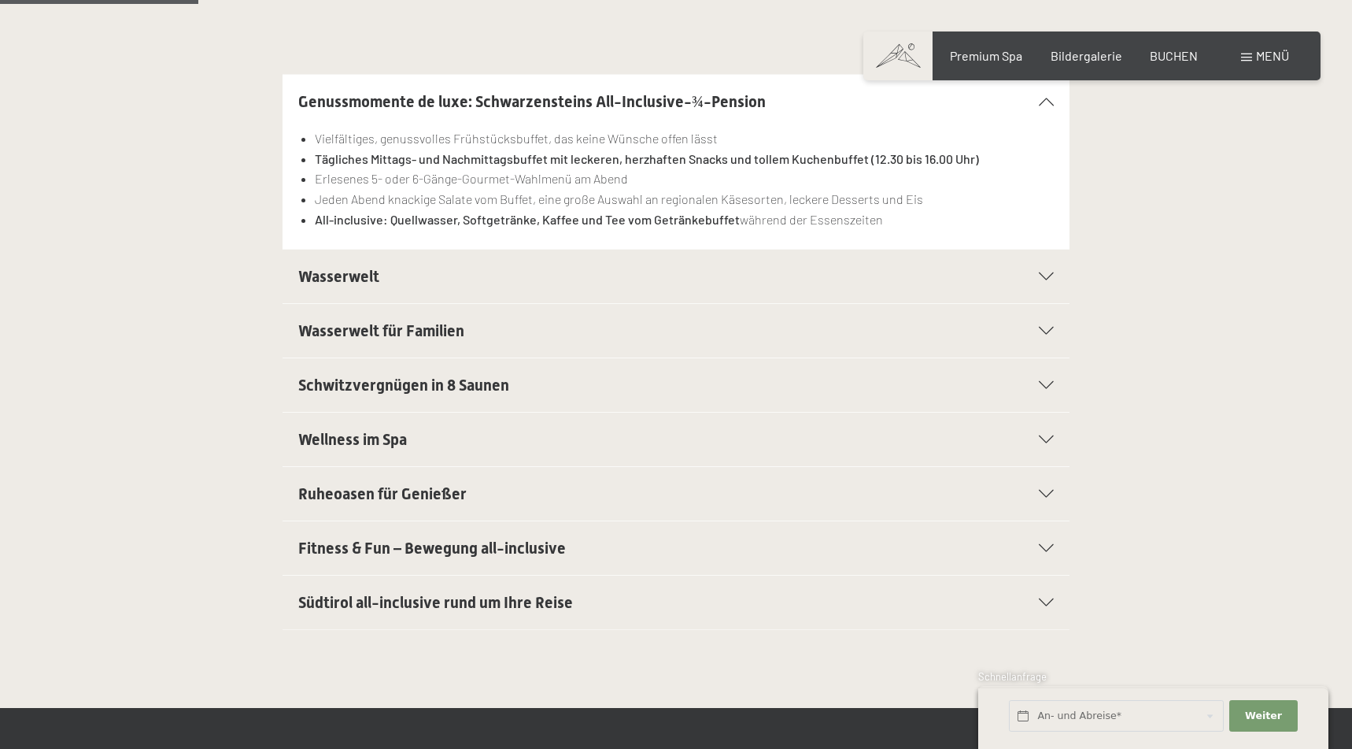
scroll to position [416, 0]
click at [1042, 591] on div "Südtirol all-inclusive rund um Ihre Reise" at bounding box center [676, 604] width 756 height 54
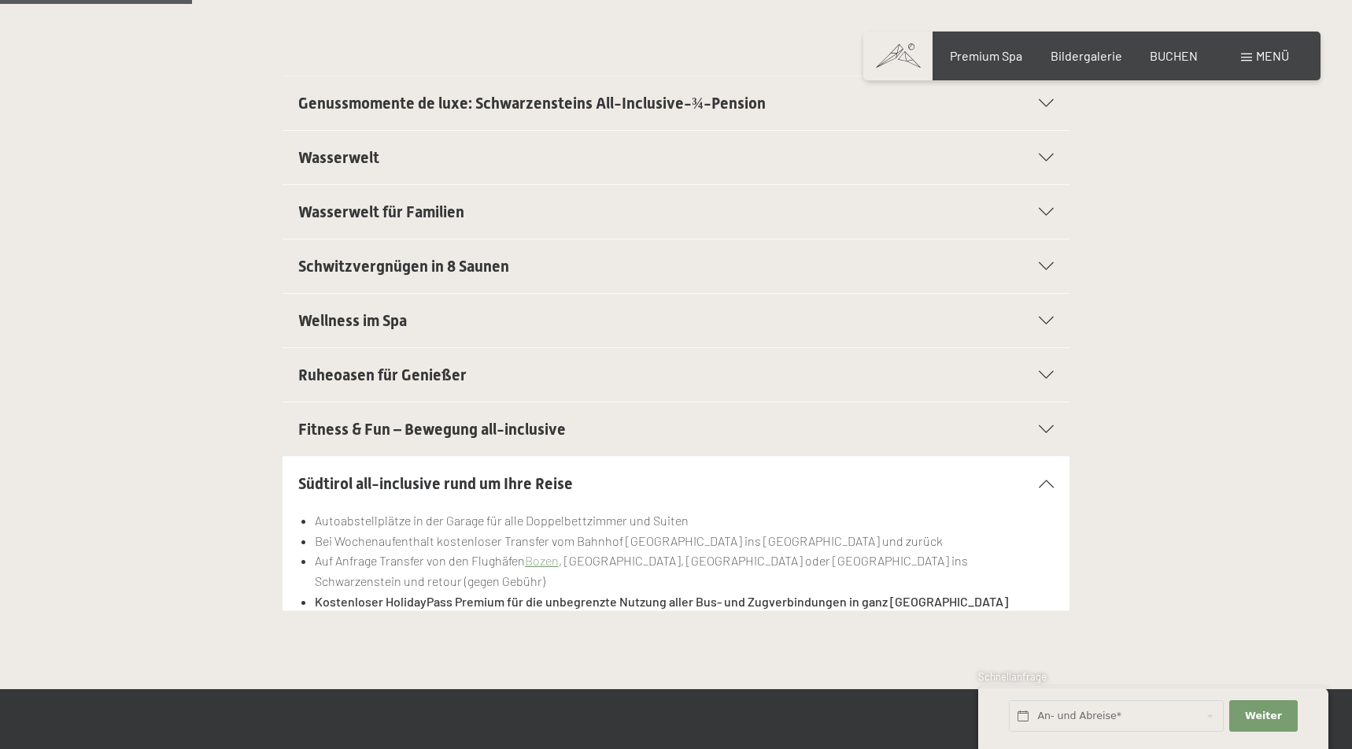
click at [1037, 111] on div "Genussmomente de luxe: Schwarzensteins All-Inclusive-¾-Pension" at bounding box center [676, 103] width 756 height 54
